Goal: Check status: Check status

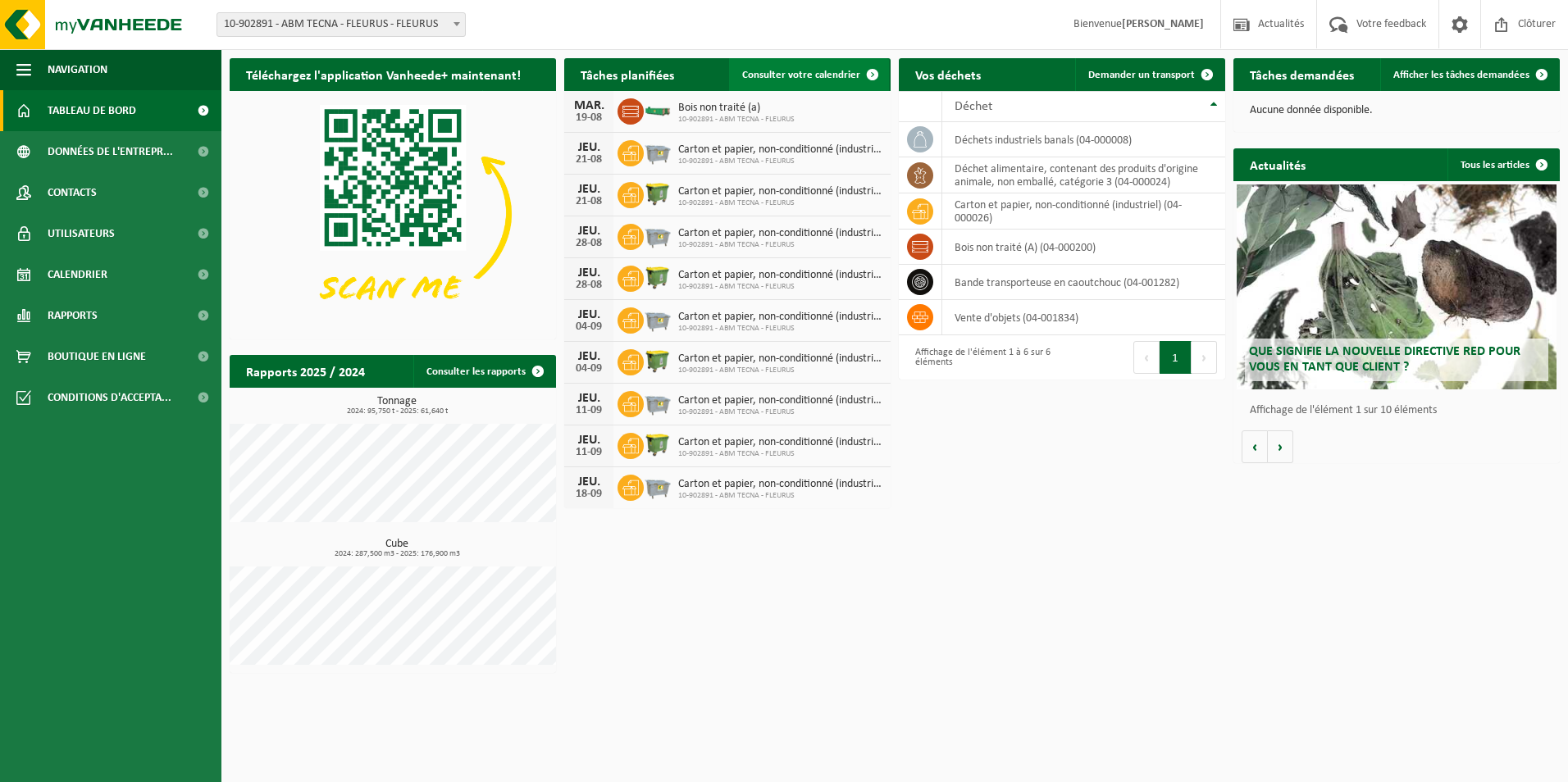
click at [856, 80] on span at bounding box center [871, 73] width 32 height 32
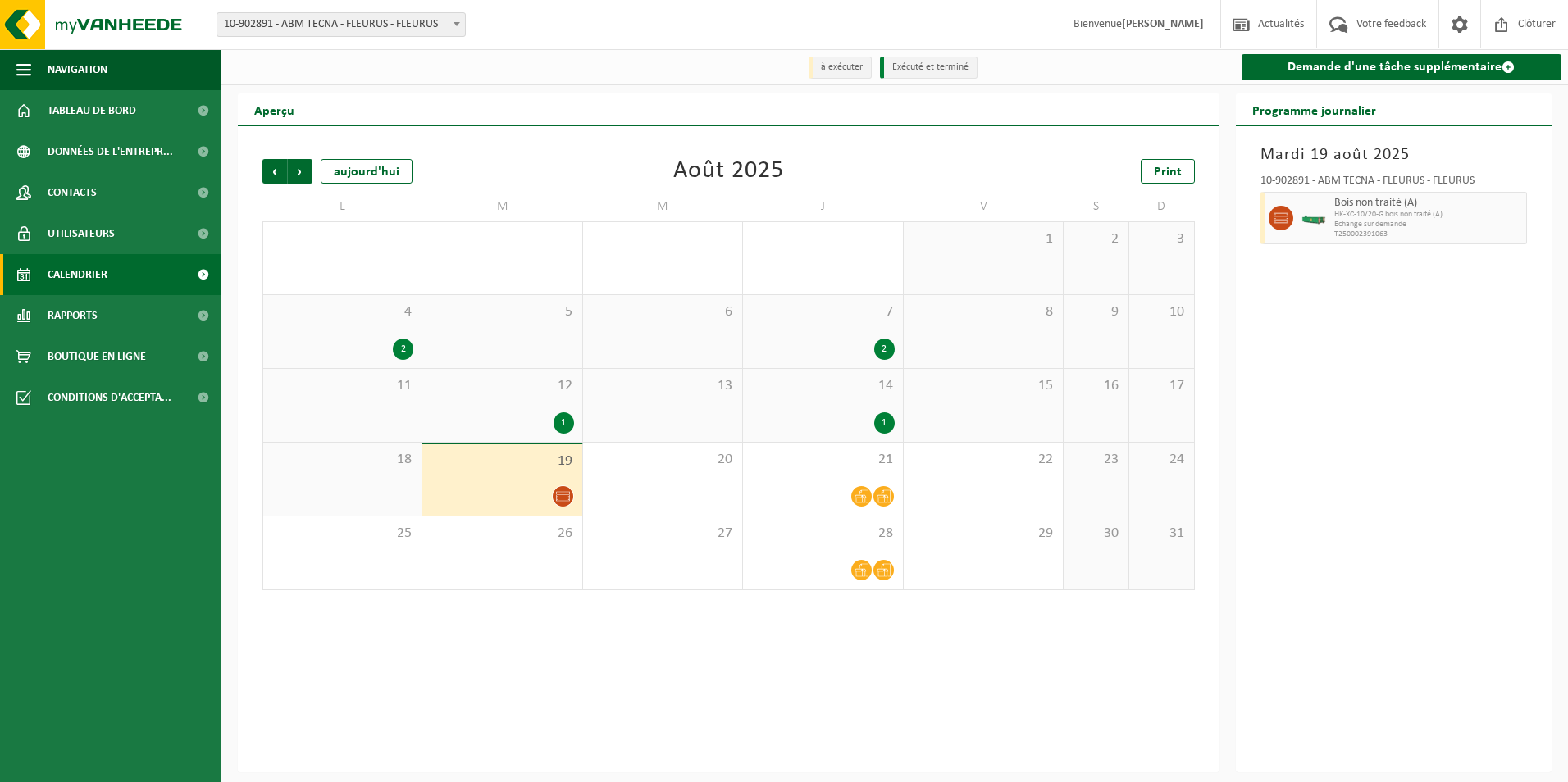
click at [567, 499] on icon at bounding box center [563, 496] width 14 height 14
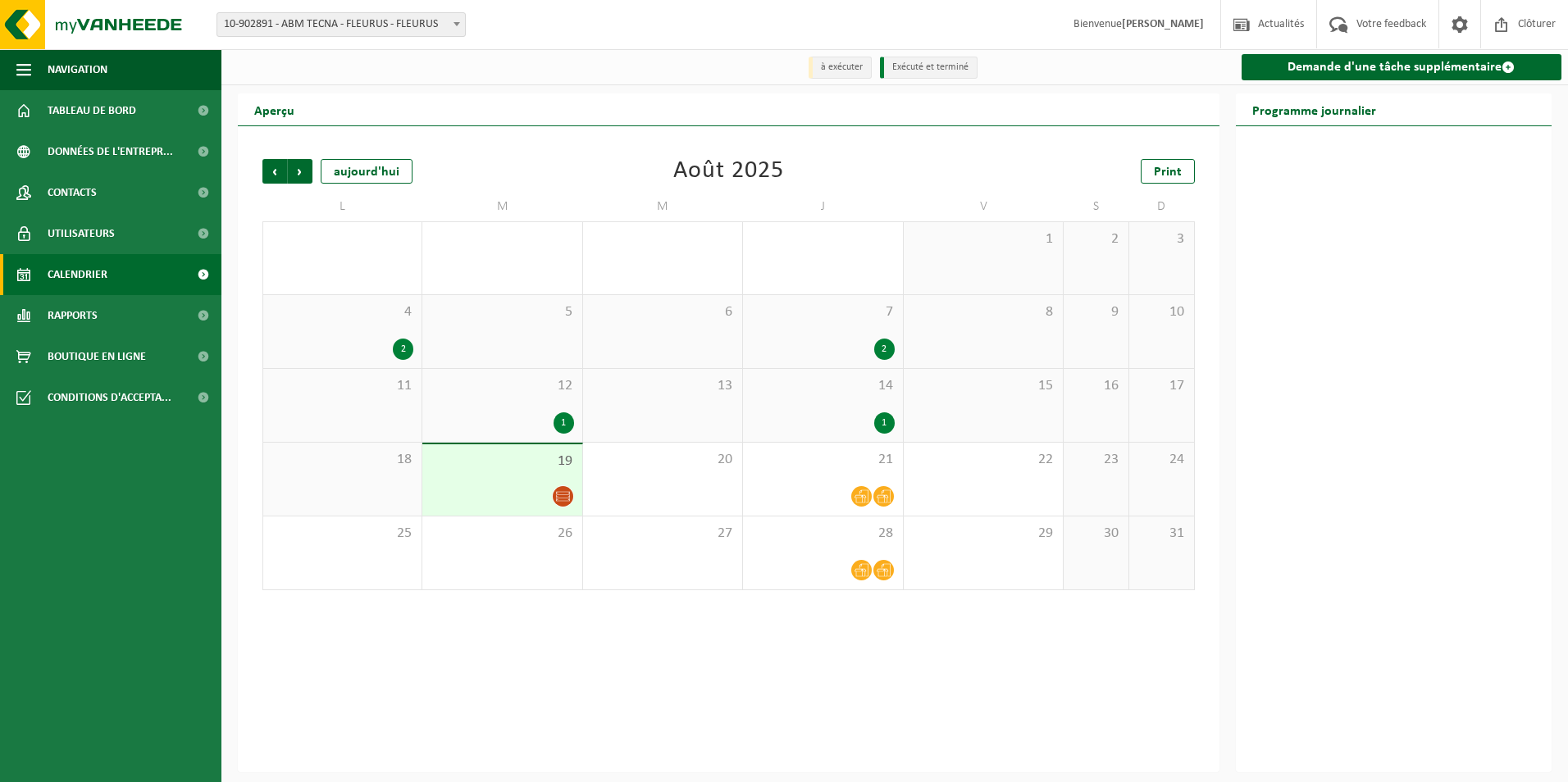
click at [567, 499] on icon at bounding box center [563, 496] width 14 height 14
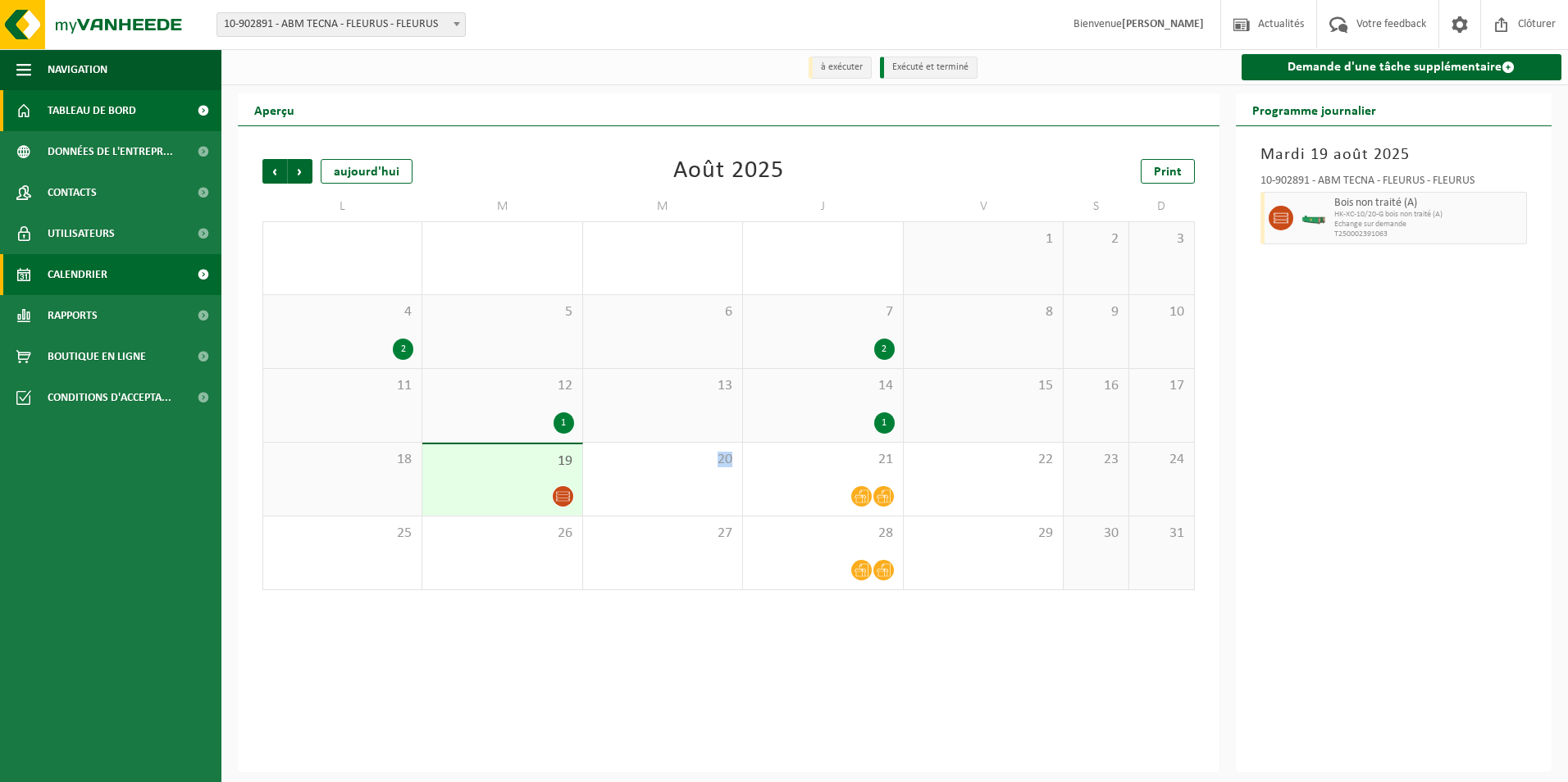
click at [110, 115] on span "Tableau de bord" at bounding box center [92, 111] width 88 height 41
